Goal: Task Accomplishment & Management: Use online tool/utility

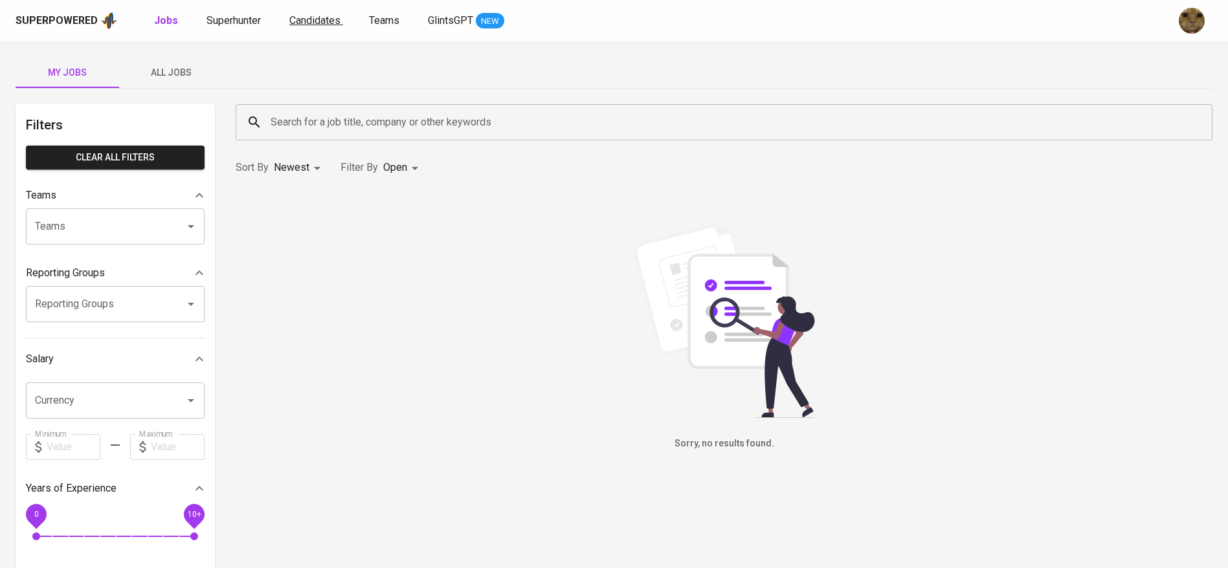
click at [320, 25] on span "Candidates" at bounding box center [314, 20] width 51 height 12
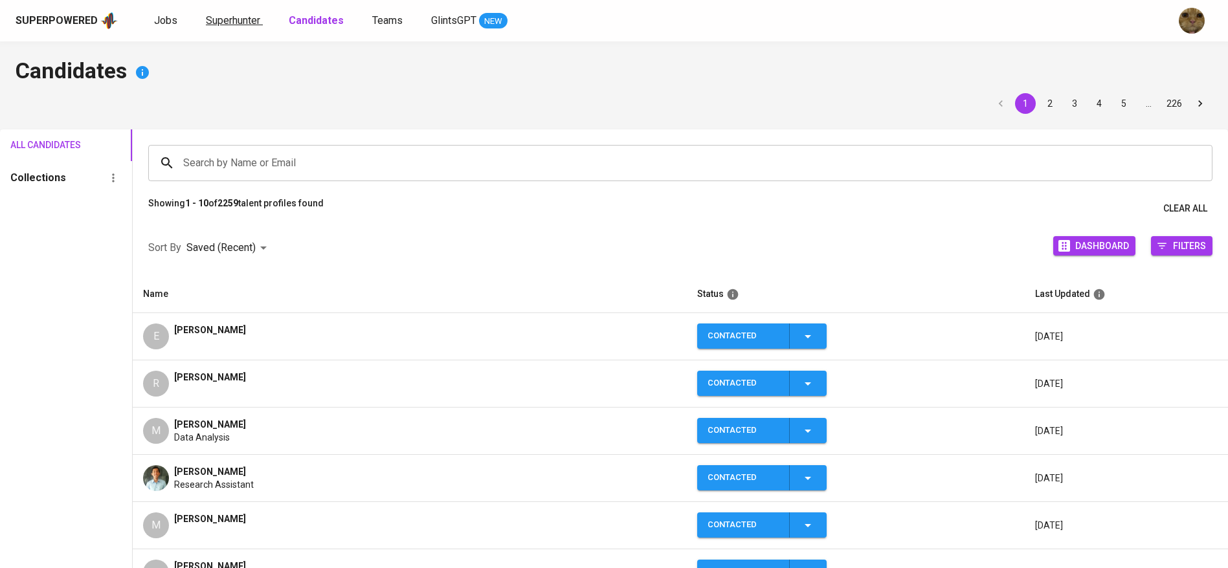
click at [249, 20] on span "Superhunter" at bounding box center [233, 20] width 54 height 12
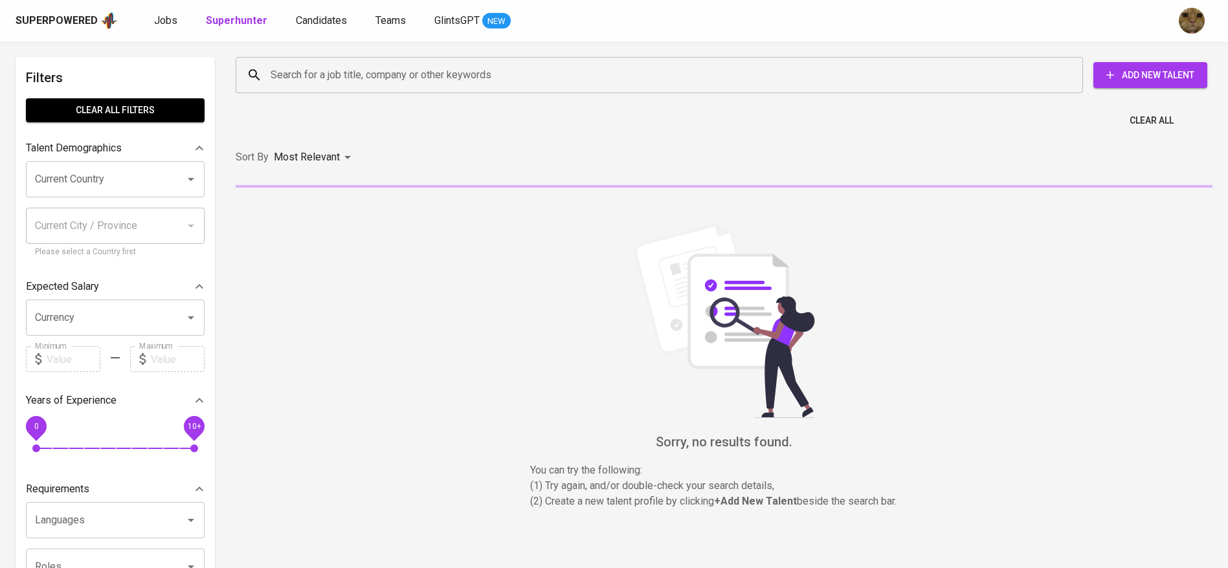
click at [335, 60] on div "Search for a job title, company or other keywords" at bounding box center [659, 75] width 847 height 36
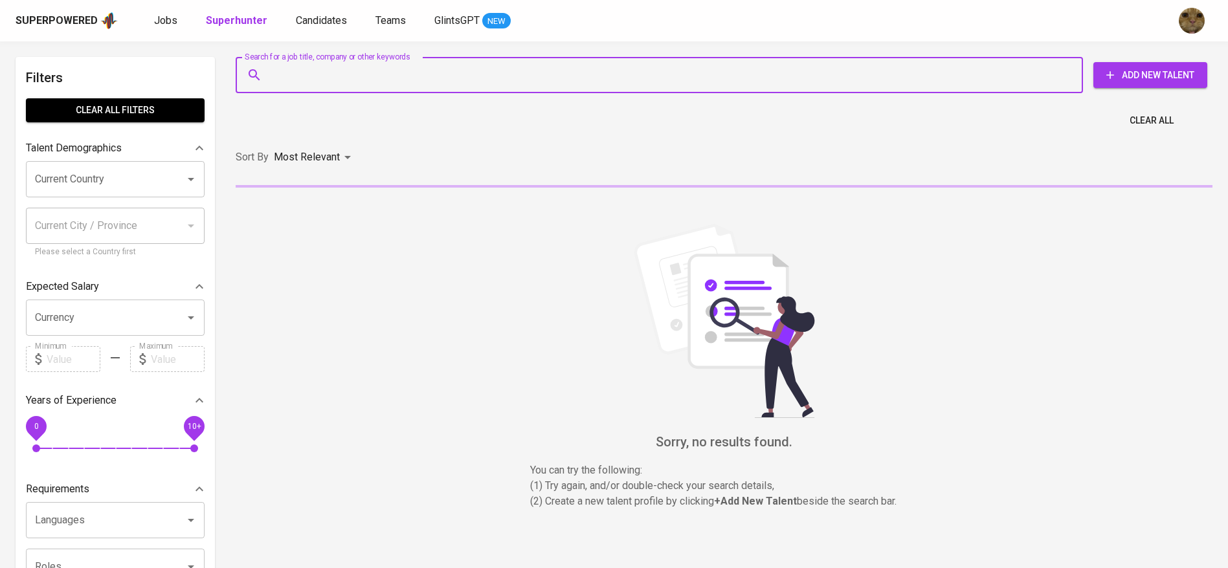
paste input "[EMAIL_ADDRESS][DOMAIN_NAME]"
type input "[EMAIL_ADDRESS][DOMAIN_NAME]"
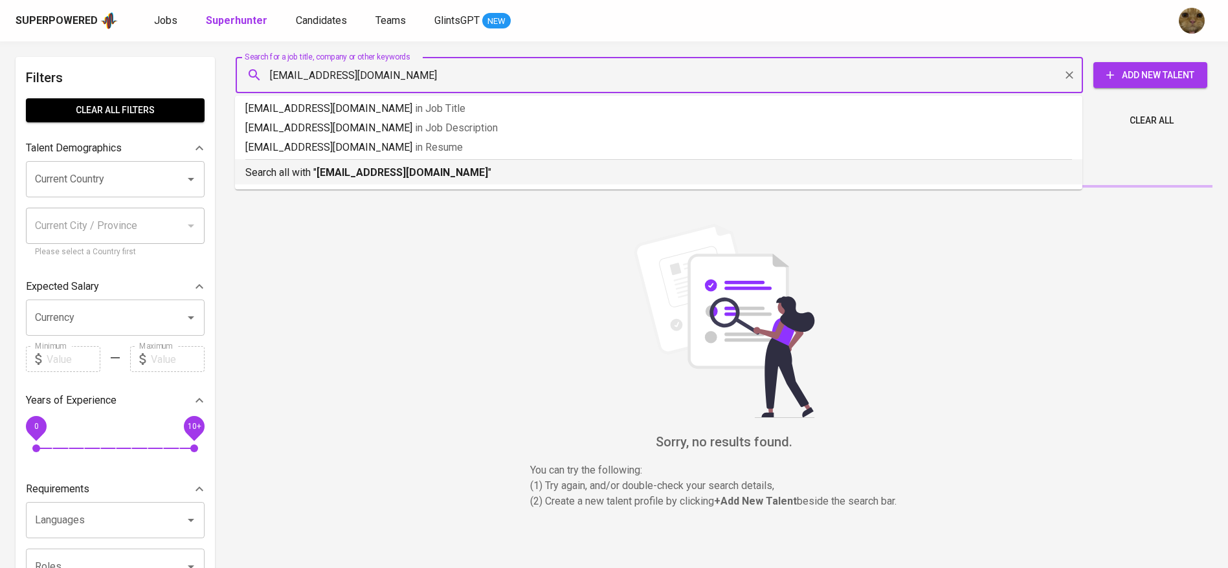
click at [293, 175] on p "Search all with " [EMAIL_ADDRESS][DOMAIN_NAME] "" at bounding box center [658, 173] width 827 height 16
